Goal: Task Accomplishment & Management: Manage account settings

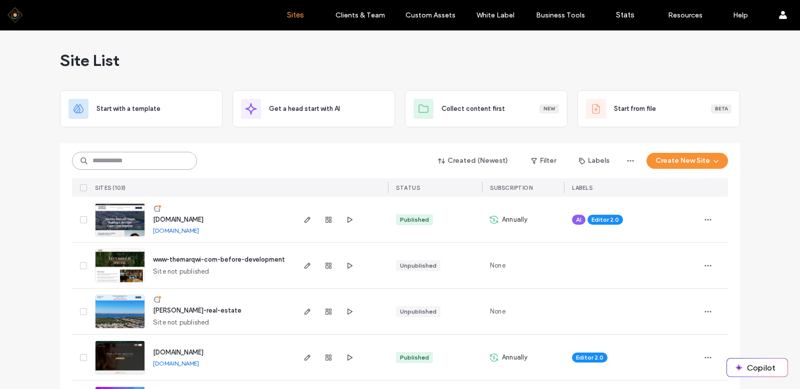
click at [124, 163] on input at bounding box center [134, 161] width 125 height 18
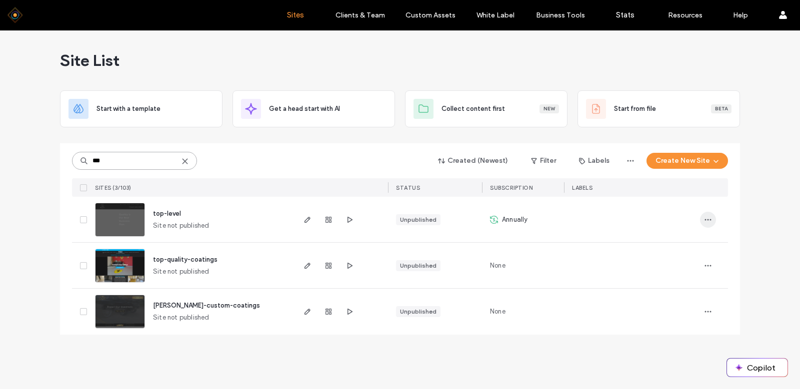
type input "***"
click at [709, 218] on icon "button" at bounding box center [708, 220] width 8 height 8
click at [326, 219] on icon "button" at bounding box center [328, 220] width 8 height 8
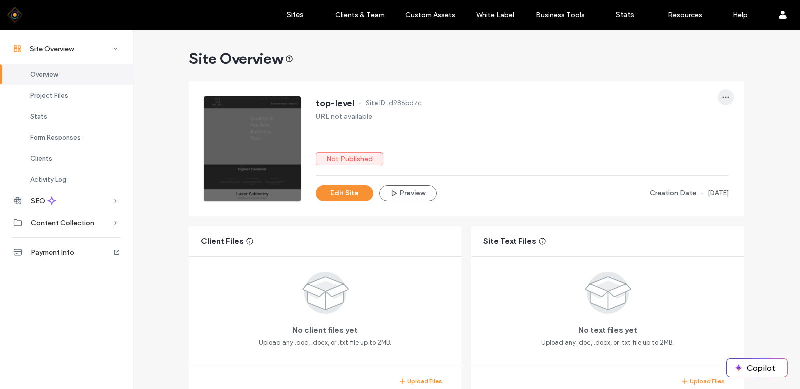
click at [718, 99] on span "button" at bounding box center [726, 97] width 16 height 16
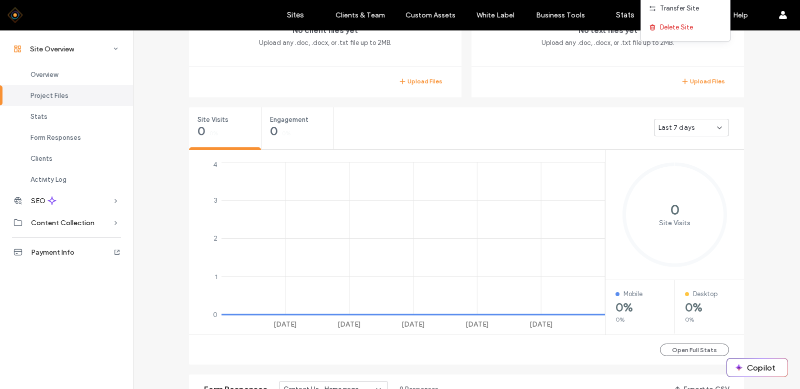
scroll to position [191, 0]
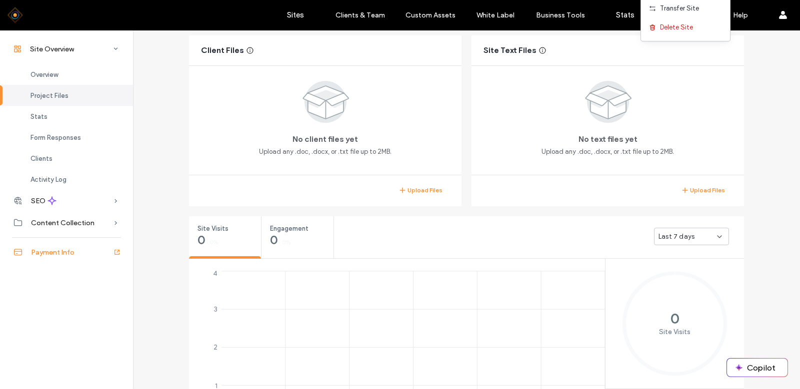
click at [61, 251] on span "Payment Info" at bounding box center [52, 252] width 43 height 8
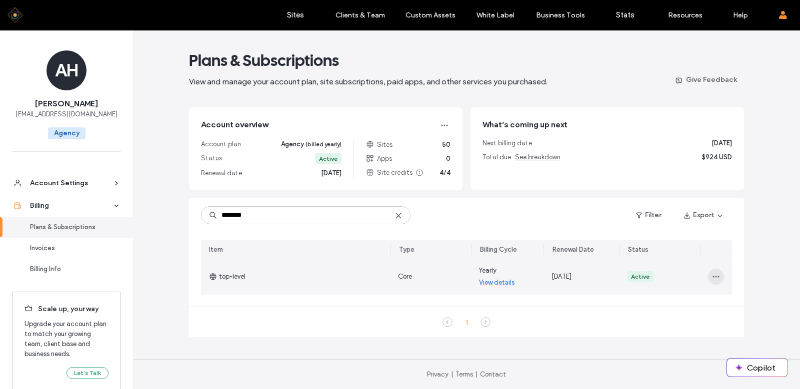
click at [713, 275] on icon "button" at bounding box center [716, 277] width 8 height 8
click at [749, 319] on span "Turn Off Auto Renew" at bounding box center [746, 322] width 60 height 10
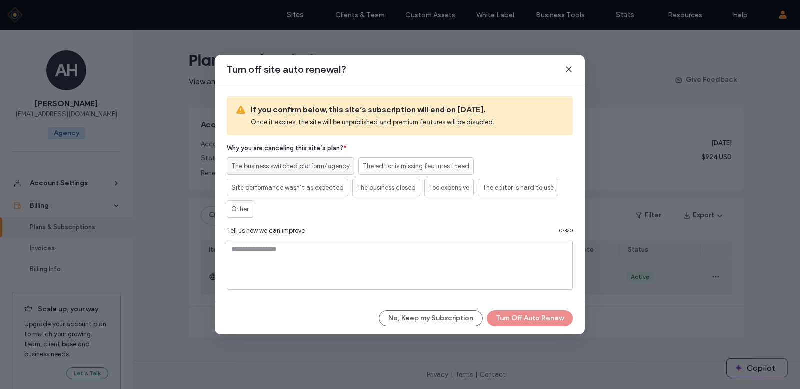
click at [310, 164] on span "The business switched platform/agency" at bounding box center [290, 166] width 118 height 10
click at [289, 255] on textarea at bounding box center [400, 265] width 346 height 50
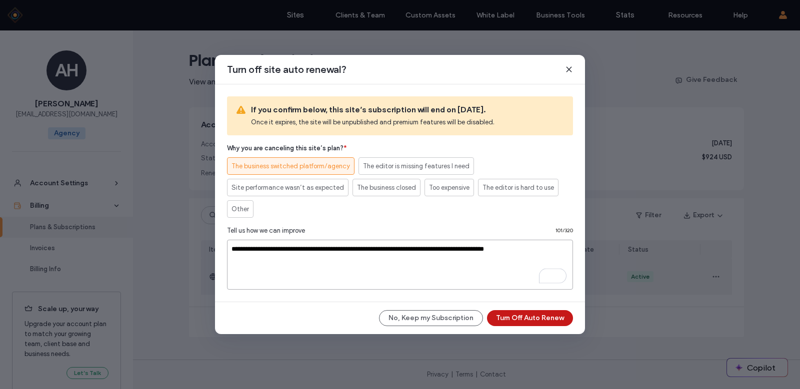
type textarea "**********"
click at [519, 319] on button "Turn Off Auto Renew" at bounding box center [530, 318] width 86 height 16
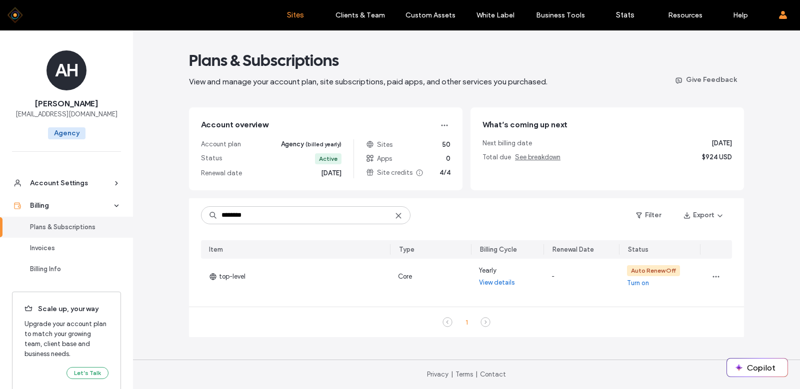
click at [289, 13] on label "Sites" at bounding box center [295, 14] width 17 height 9
